Goal: Information Seeking & Learning: Understand process/instructions

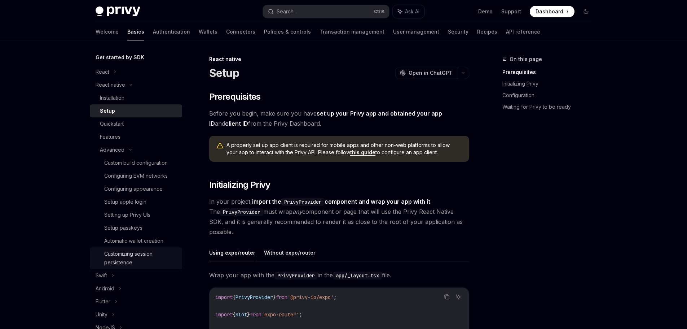
scroll to position [72, 0]
click at [153, 32] on link "Authentication" at bounding box center [171, 31] width 37 height 17
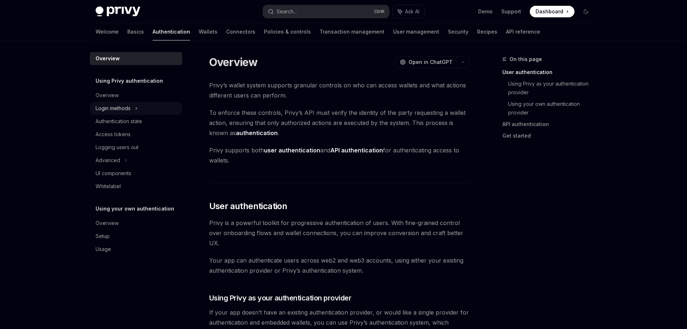
click at [132, 105] on div "Login methods" at bounding box center [136, 108] width 92 height 13
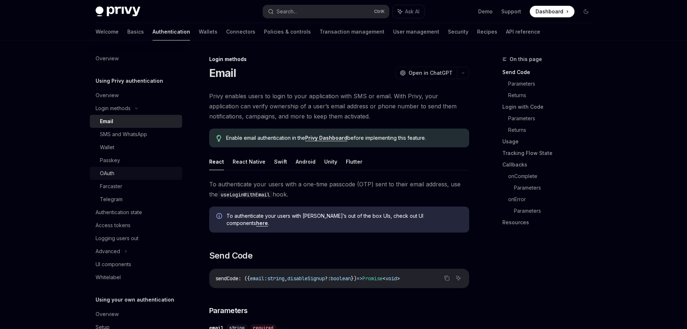
click at [134, 176] on div "OAuth" at bounding box center [139, 173] width 78 height 9
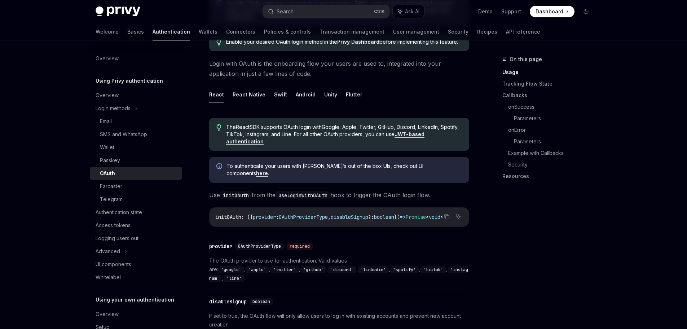
scroll to position [108, 0]
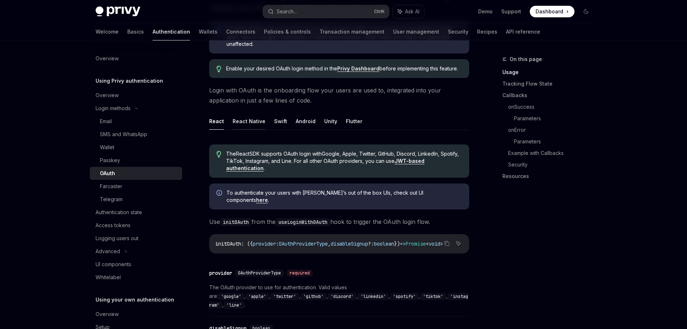
click at [248, 120] on button "React Native" at bounding box center [249, 121] width 33 height 17
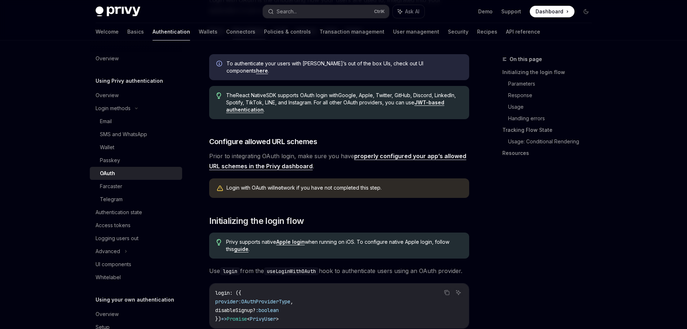
scroll to position [253, 0]
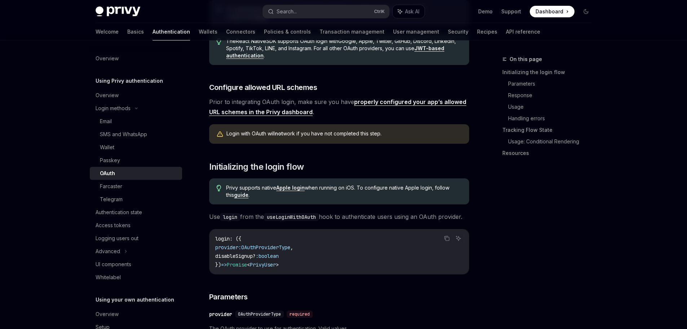
click at [417, 98] on link "properly configured your app’s allowed URL schemes in the Privy dashboard" at bounding box center [337, 107] width 257 height 18
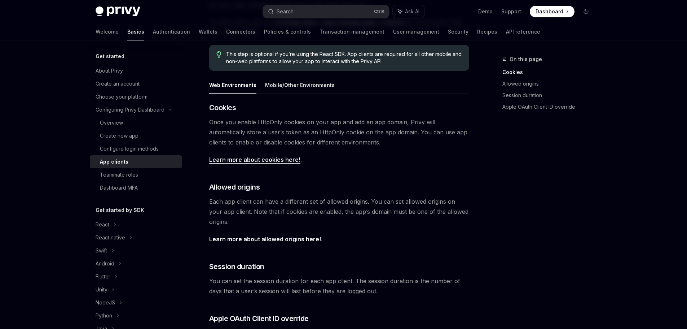
scroll to position [113, 0]
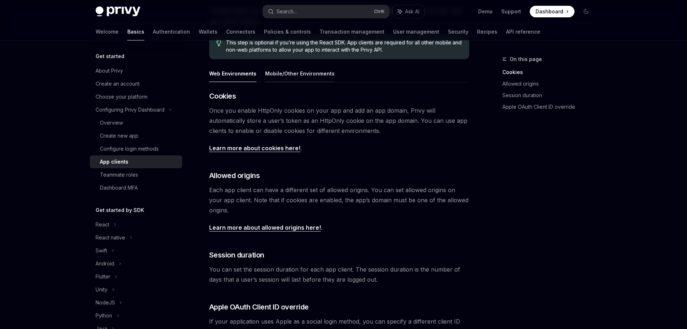
click at [311, 74] on button "Mobile/Other Environments" at bounding box center [300, 73] width 70 height 17
type textarea "*"
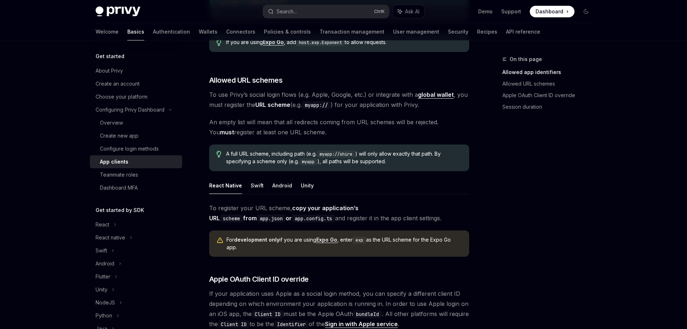
scroll to position [365, 0]
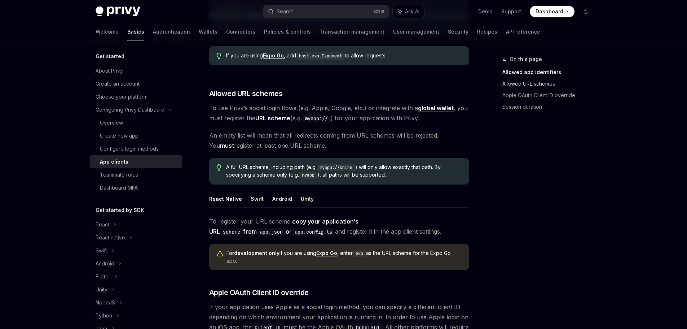
click at [539, 86] on link "Allowed URL schemes" at bounding box center [550, 84] width 95 height 12
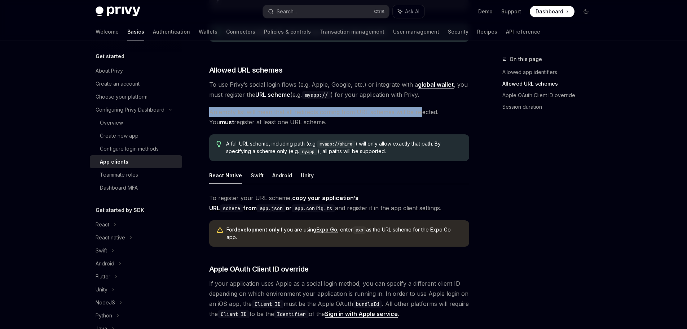
drag, startPoint x: 210, startPoint y: 102, endPoint x: 420, endPoint y: 101, distance: 209.6
click at [420, 107] on span "An empty list will mean that all redirects coming from URL schemes will be reje…" at bounding box center [339, 117] width 260 height 20
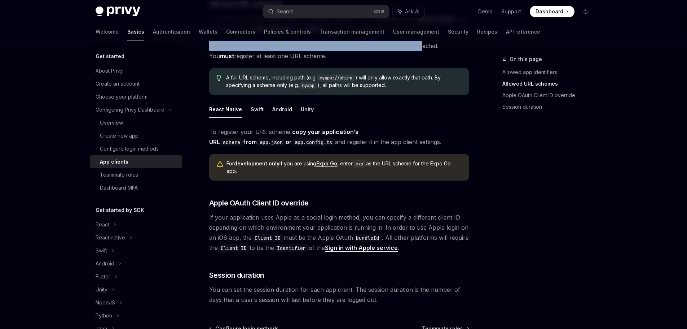
scroll to position [461, 0]
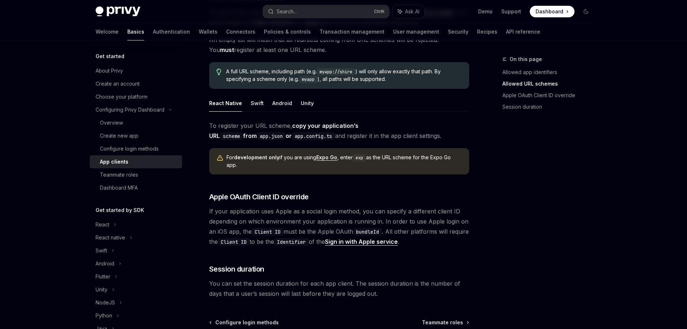
click at [362, 154] on code "exp" at bounding box center [359, 157] width 13 height 7
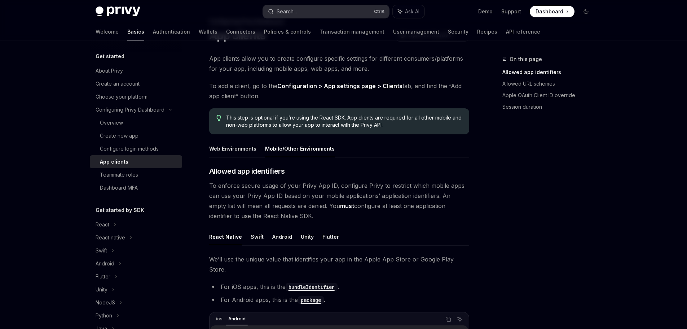
scroll to position [22, 0]
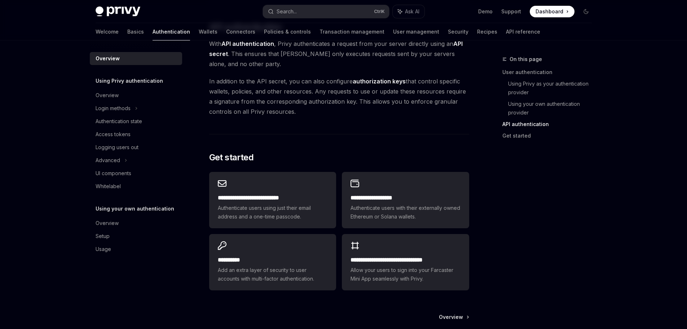
scroll to position [506, 0]
